Goal: Find contact information: Find contact information

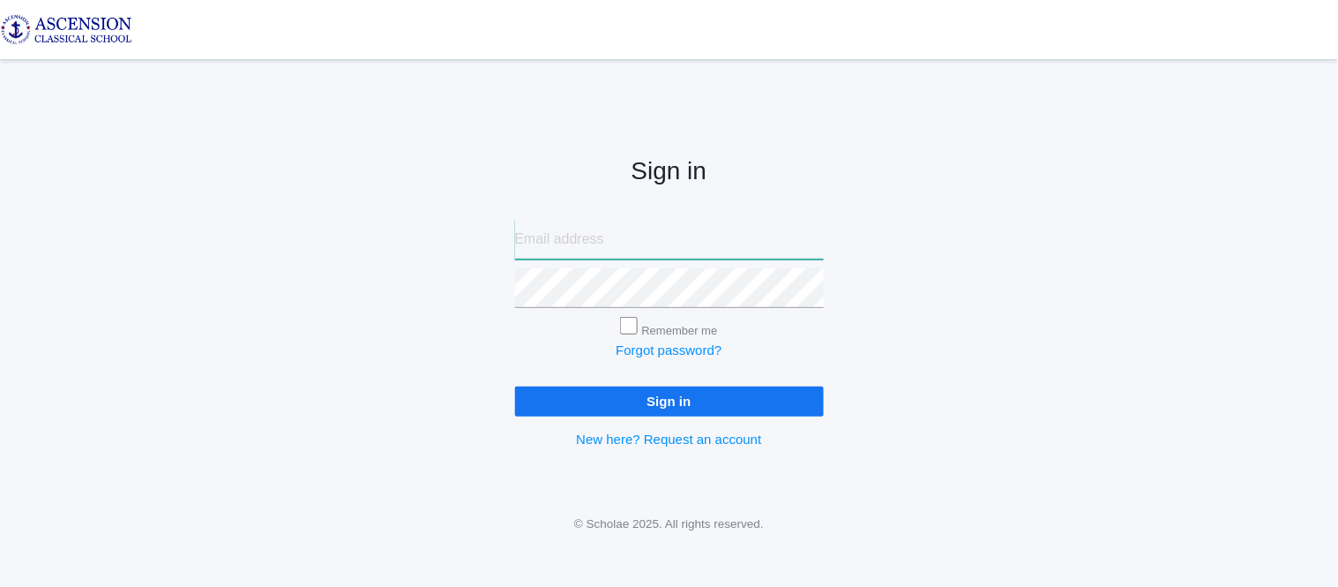
type input "[EMAIL_ADDRESS][DOMAIN_NAME]"
click at [588, 395] on input "Sign in" at bounding box center [669, 400] width 309 height 29
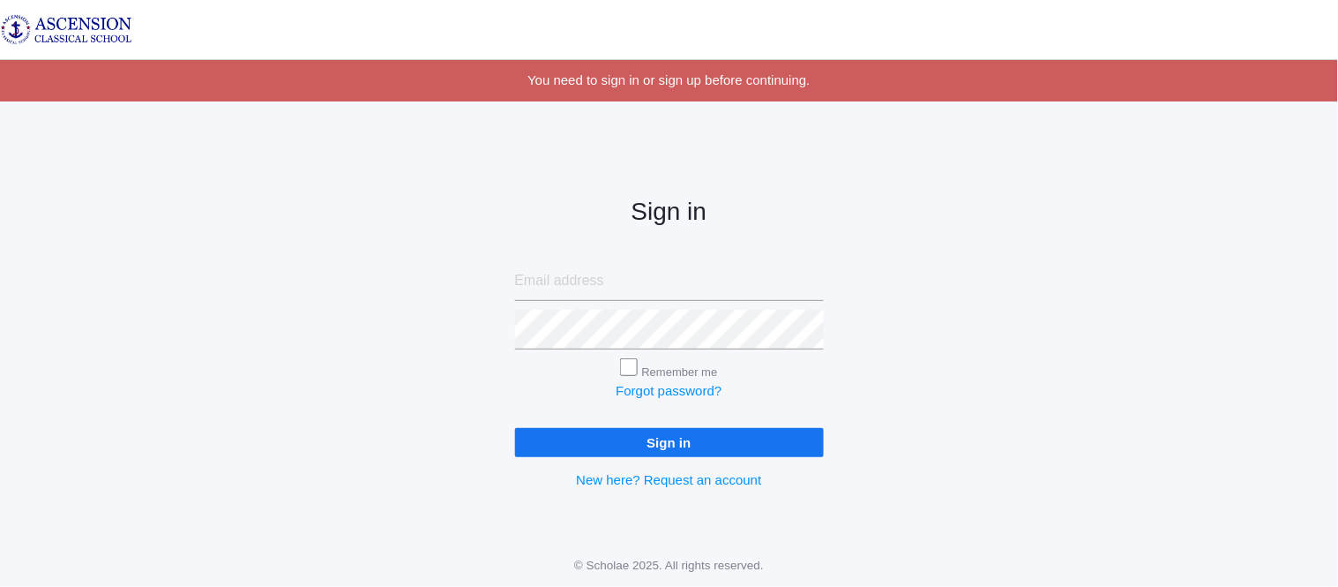
type input "admin@ascensionclassicalschool.org"
click at [554, 441] on input "Sign in" at bounding box center [669, 442] width 309 height 29
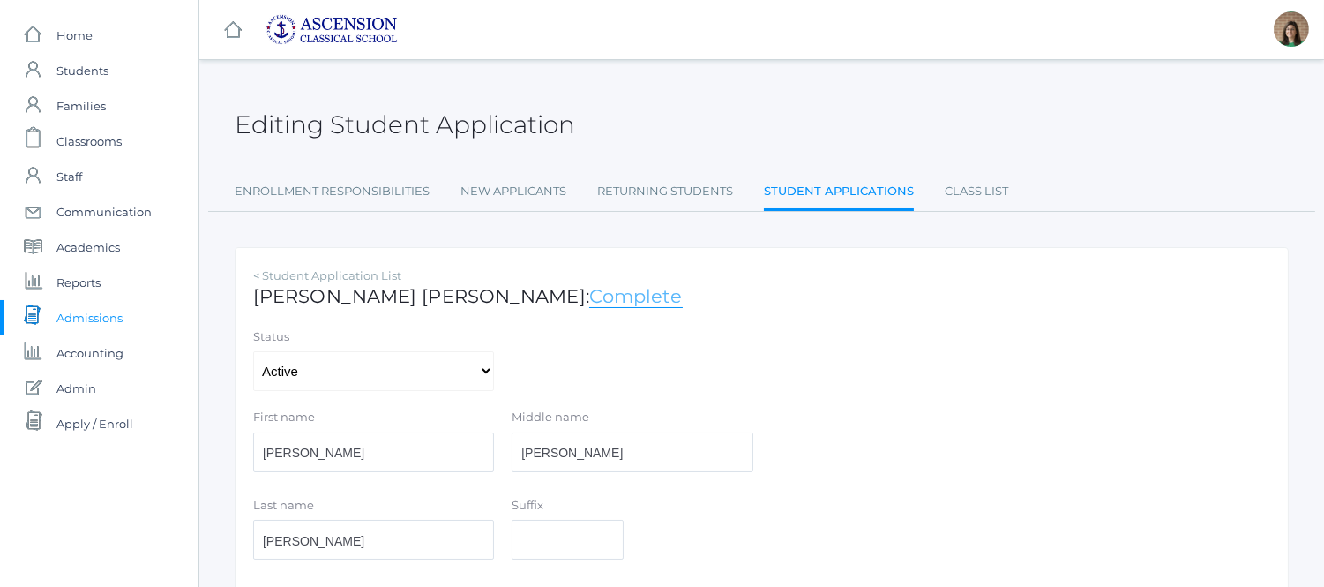
click at [589, 301] on link "Complete" at bounding box center [636, 296] width 94 height 23
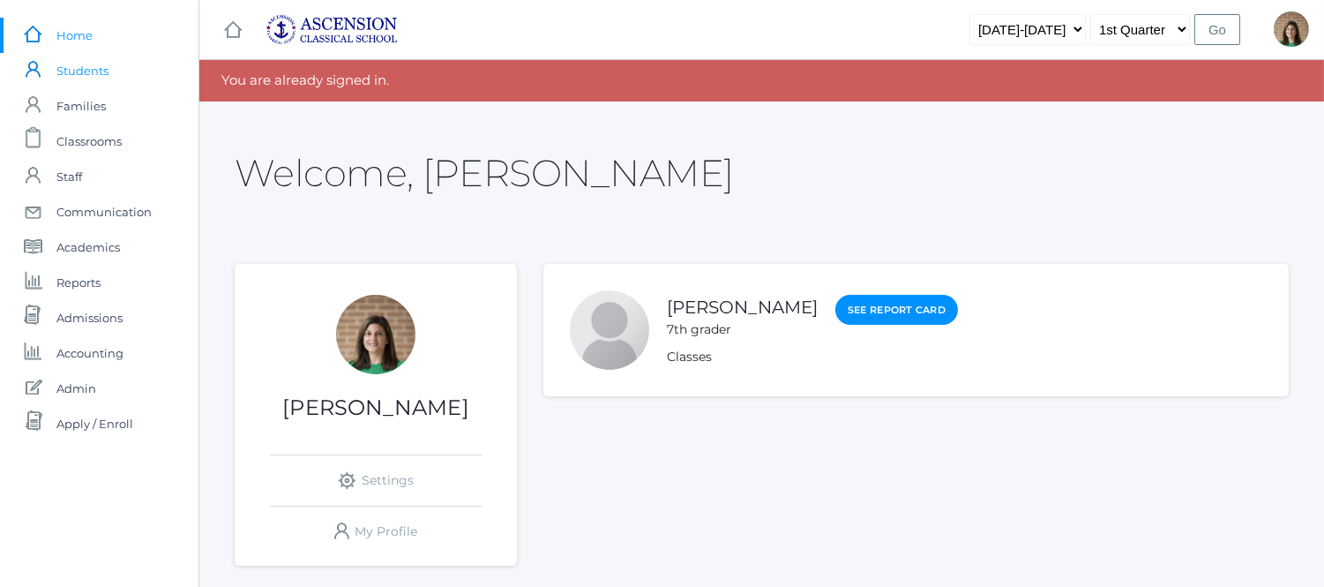
click at [85, 65] on span "Students" at bounding box center [82, 70] width 52 height 35
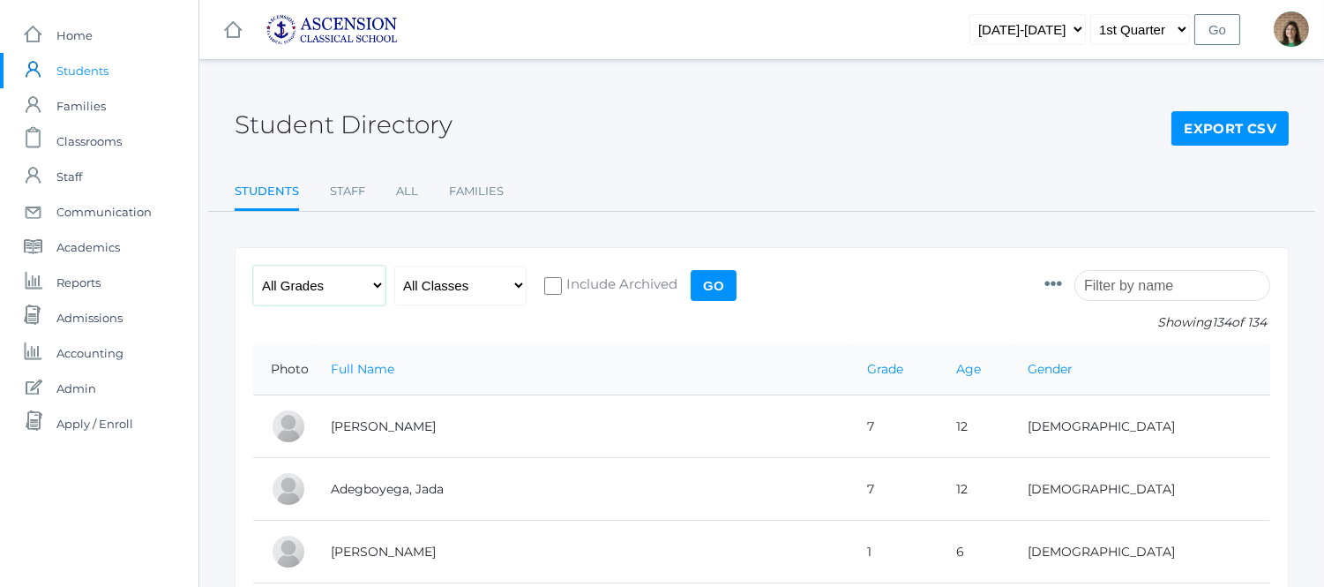
click at [371, 286] on select "All Grades Grammar - Kindergarten - 1st Grade - 2nd Grade - 3rd Grade - 4th Gra…" at bounding box center [319, 286] width 132 height 40
select select "5"
click at [253, 266] on select "All Grades Grammar - Kindergarten - 1st Grade - 2nd Grade - 3rd Grade - 4th Gra…" at bounding box center [319, 286] width 132 height 40
click at [715, 283] on input "Go" at bounding box center [714, 285] width 46 height 31
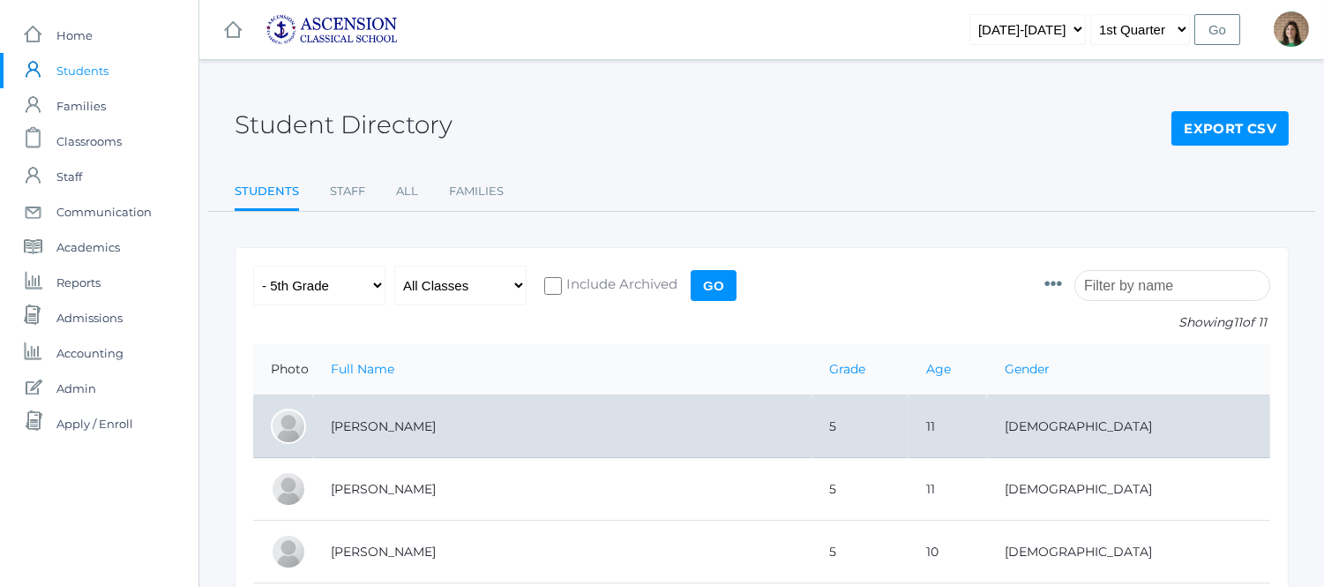
scroll to position [59, 0]
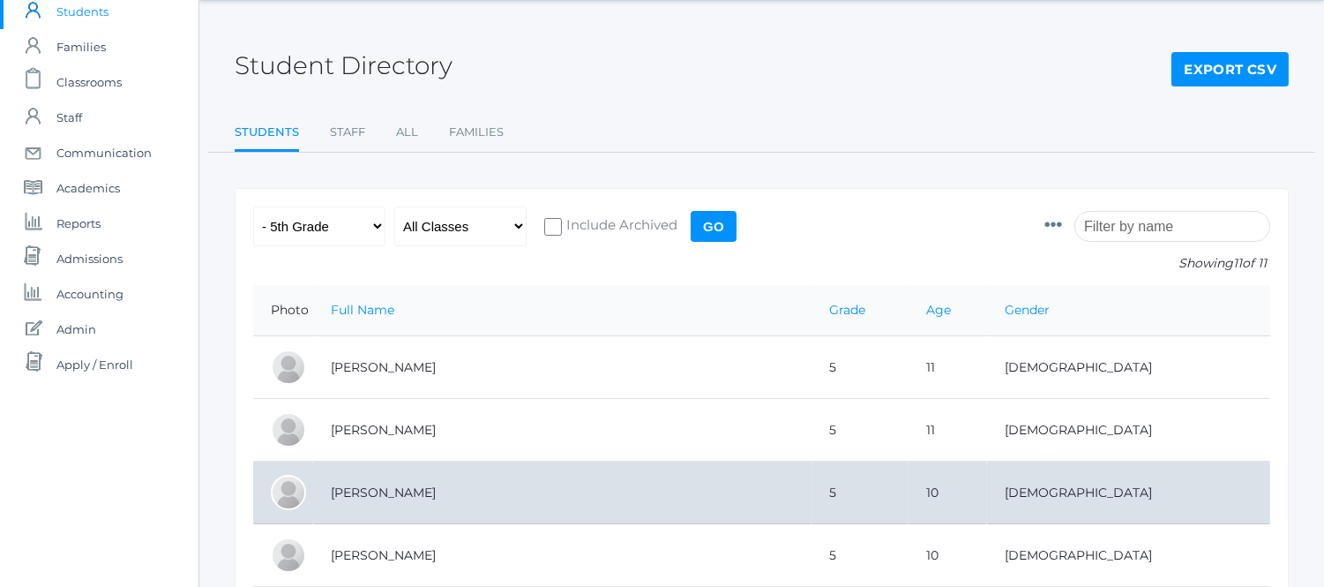
click at [402, 505] on td "[PERSON_NAME]" at bounding box center [562, 492] width 498 height 63
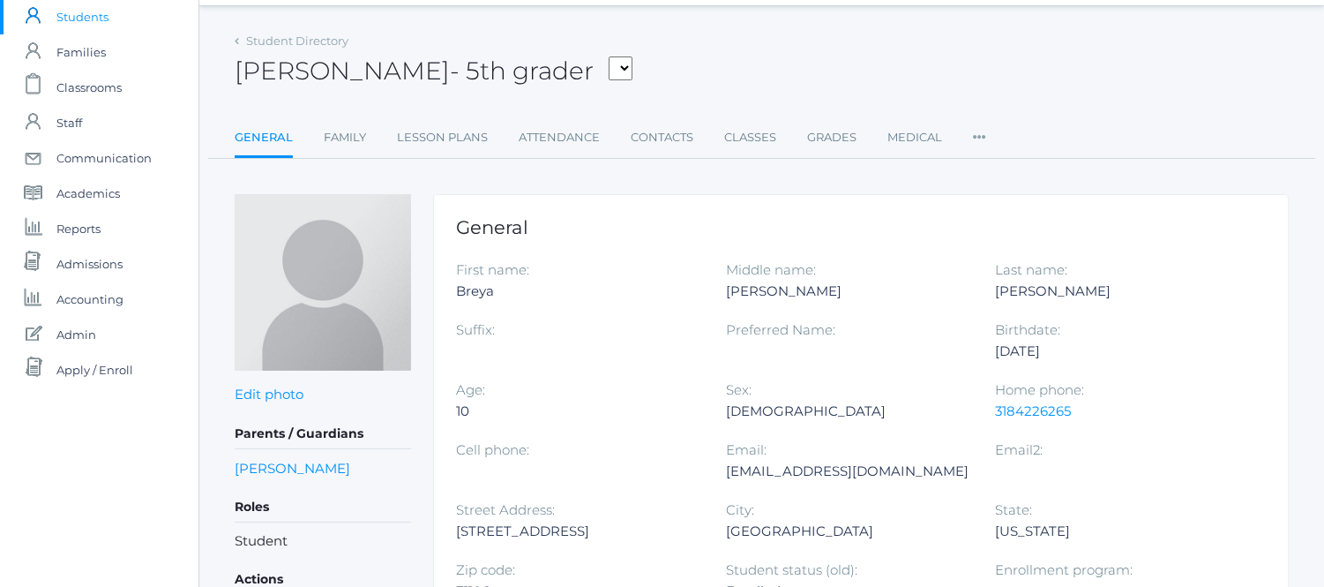
scroll to position [63, 0]
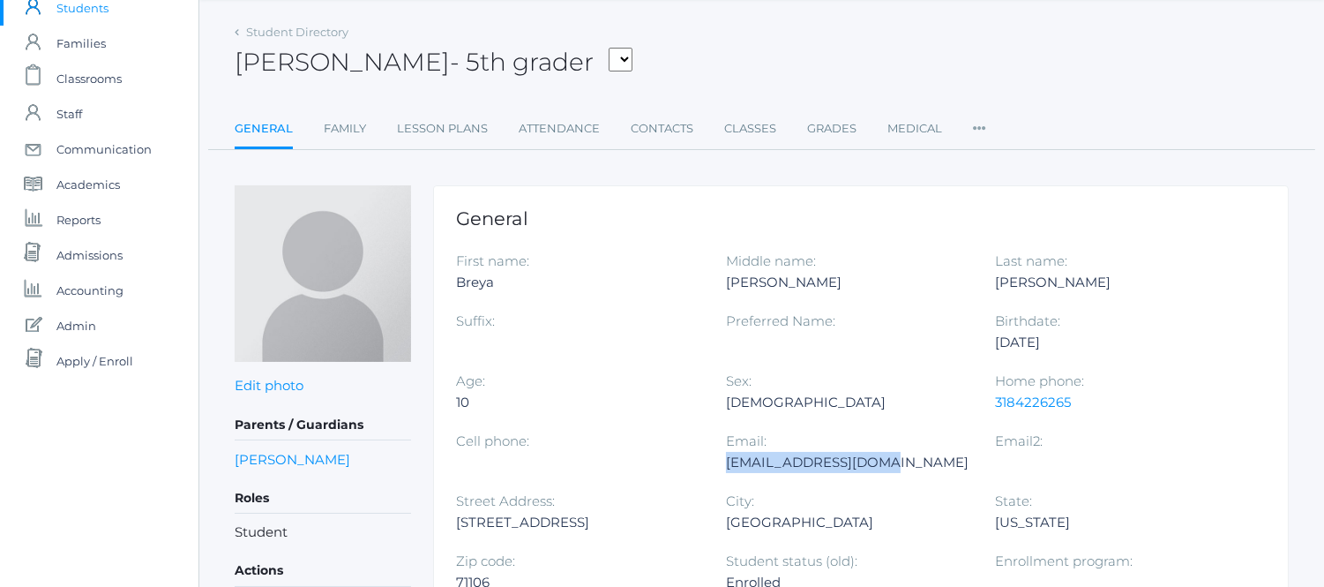
drag, startPoint x: 880, startPoint y: 457, endPoint x: 727, endPoint y: 463, distance: 153.6
click at [727, 463] on div "[EMAIL_ADDRESS][DOMAIN_NAME]" at bounding box center [847, 462] width 243 height 21
copy div "[EMAIL_ADDRESS][DOMAIN_NAME]"
